Goal: Task Accomplishment & Management: Manage account settings

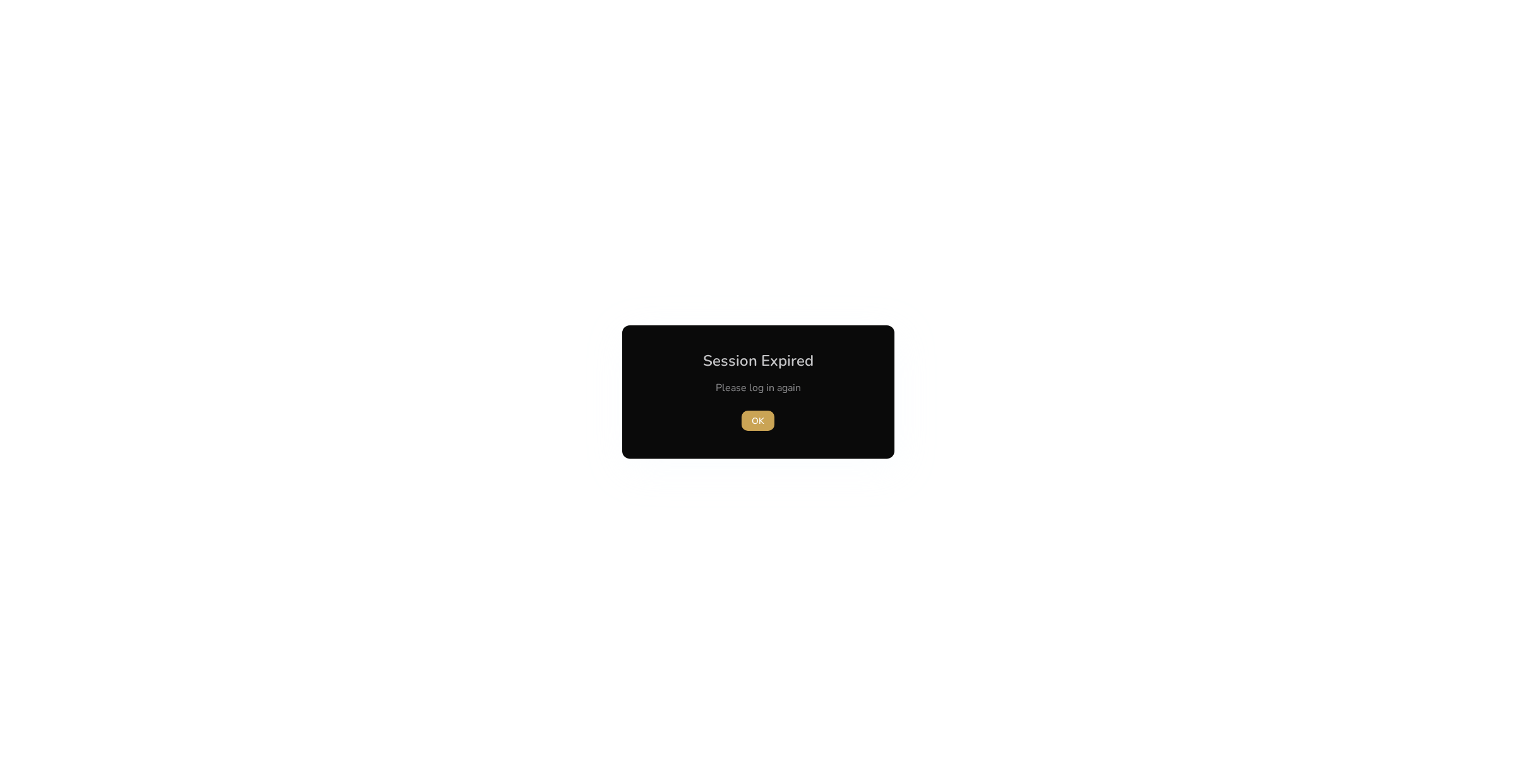
click at [762, 417] on span "OK" at bounding box center [758, 421] width 13 height 14
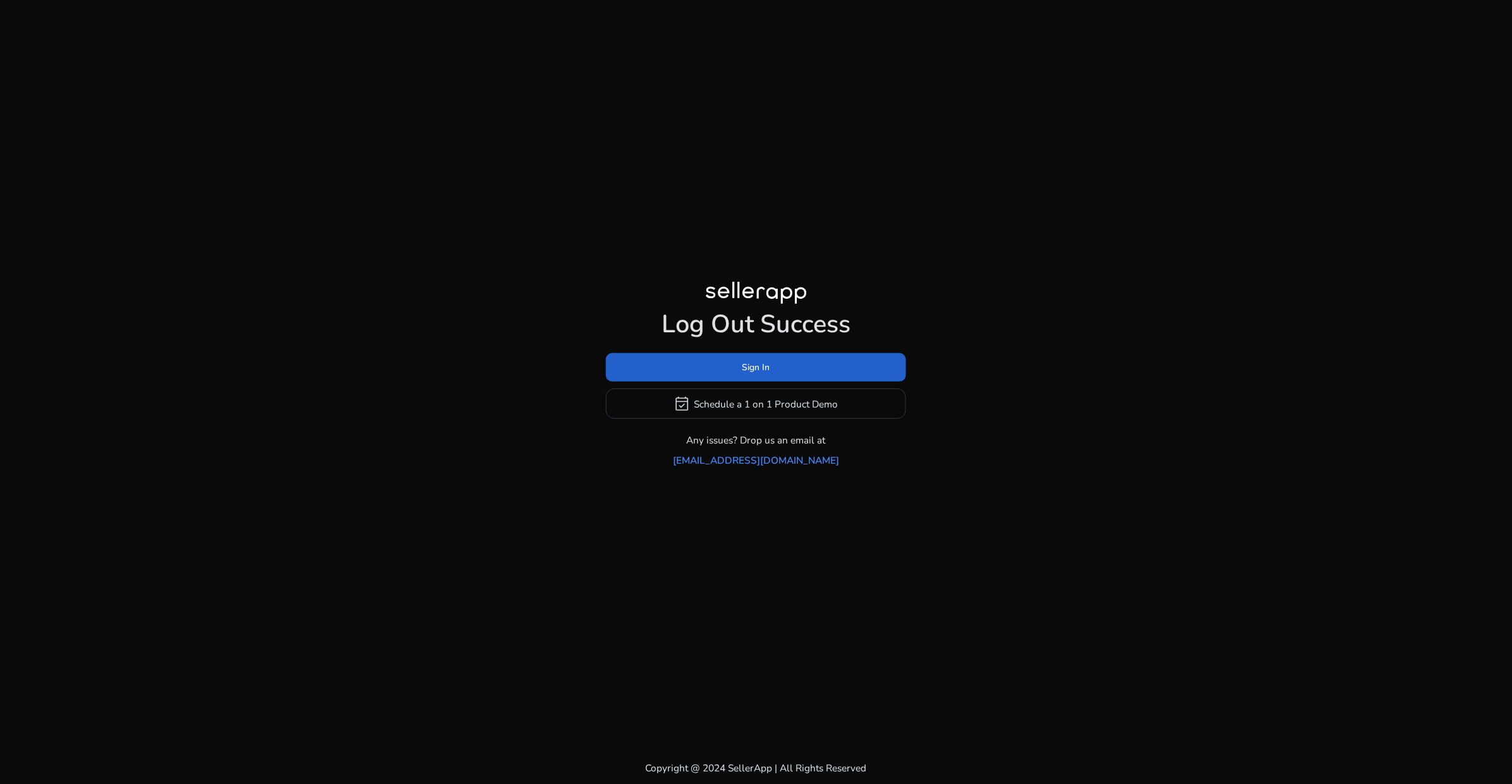
click at [753, 374] on span "Sign In" at bounding box center [756, 367] width 28 height 14
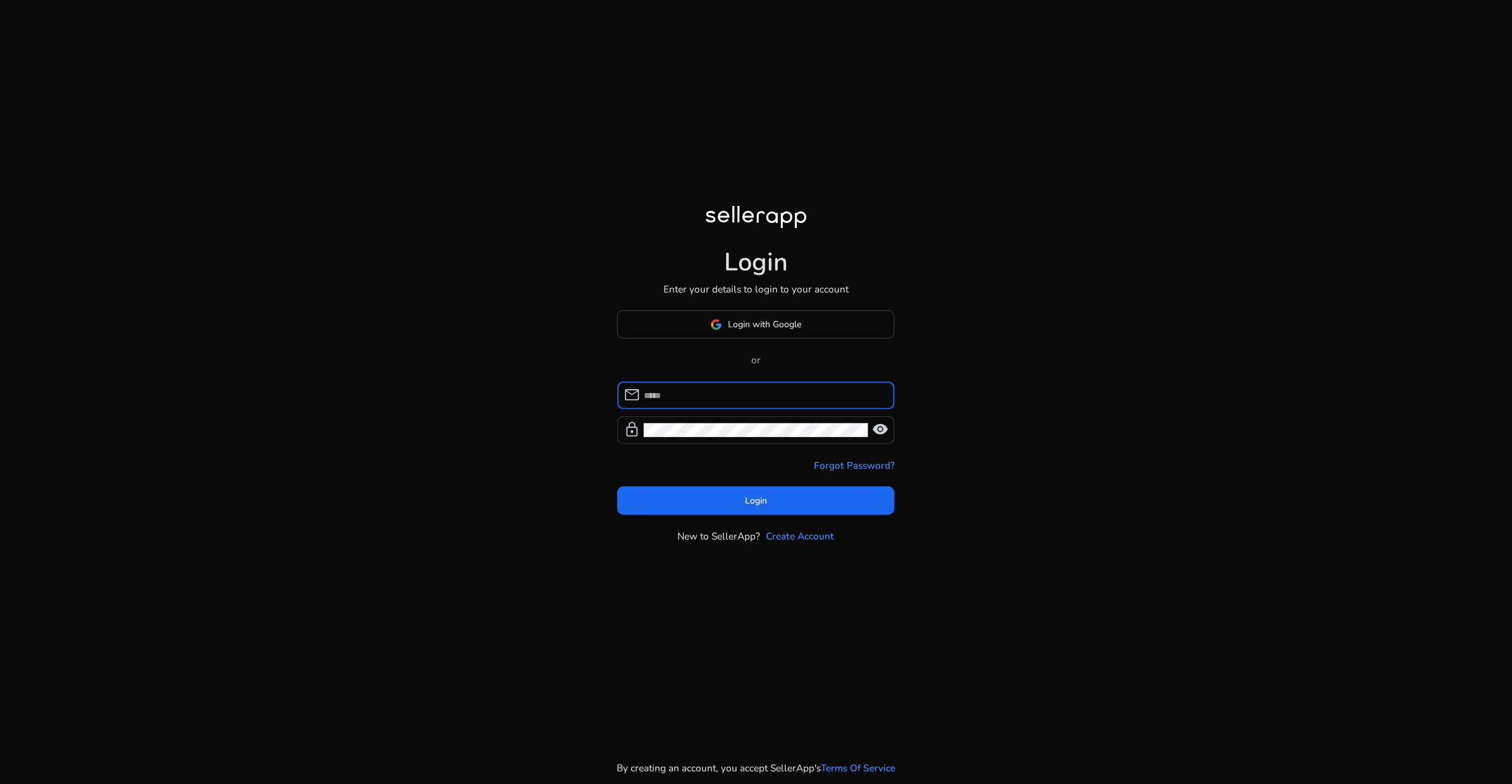
type input "**********"
click at [750, 501] on span "Login" at bounding box center [756, 500] width 22 height 14
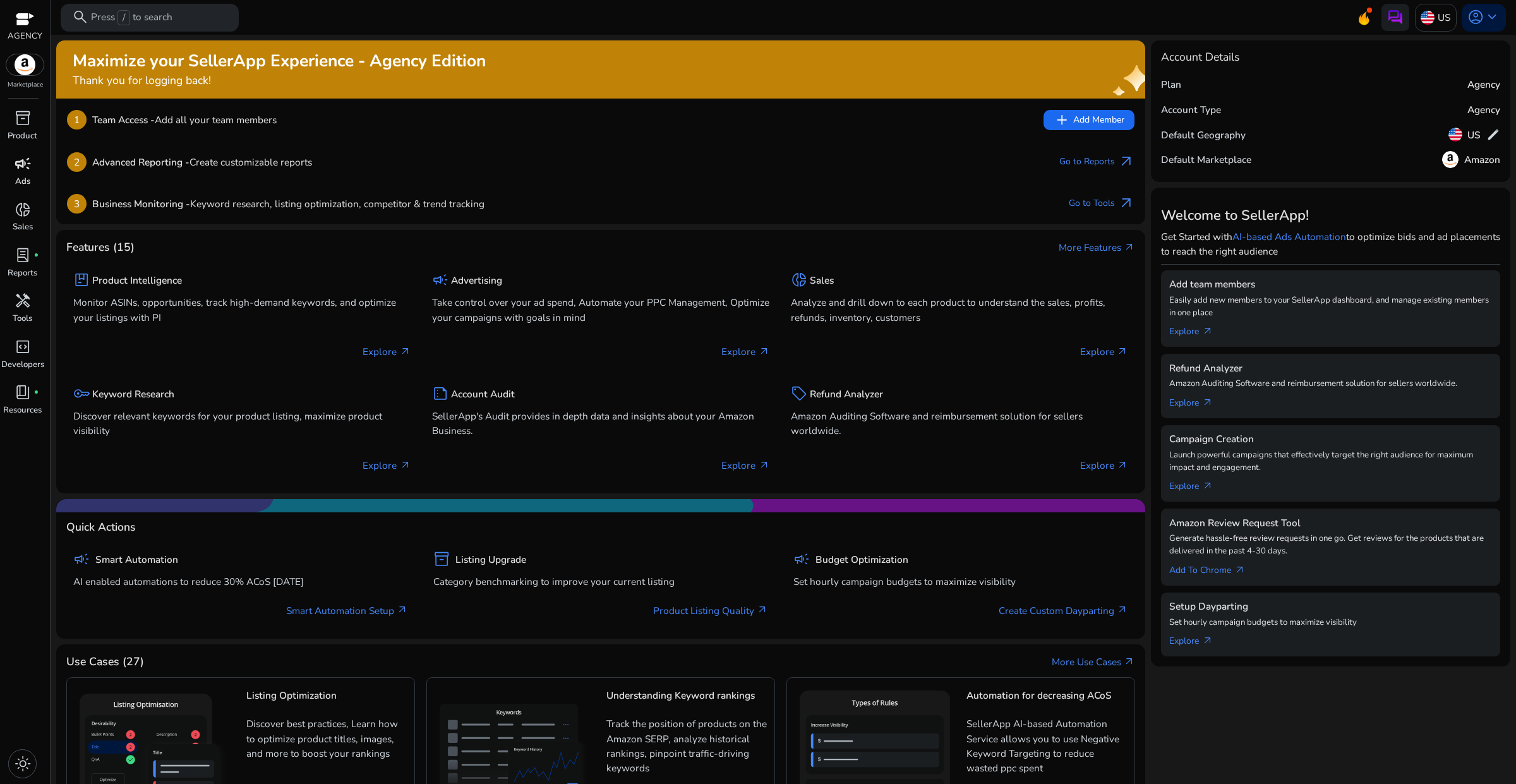
click at [26, 178] on p "Ads" at bounding box center [22, 182] width 15 height 13
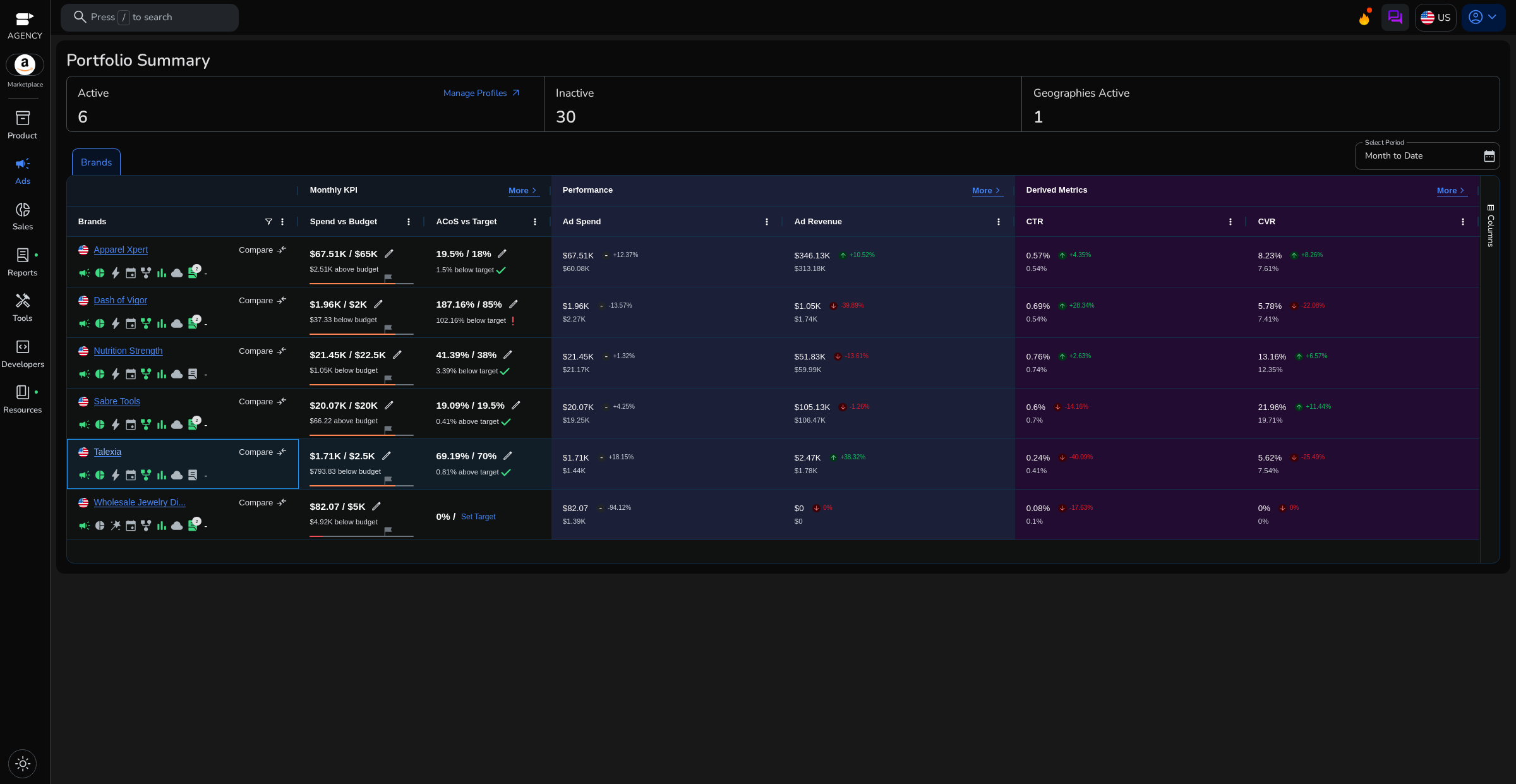
click at [112, 455] on link "Talexia" at bounding box center [108, 452] width 28 height 10
